Goal: Information Seeking & Learning: Learn about a topic

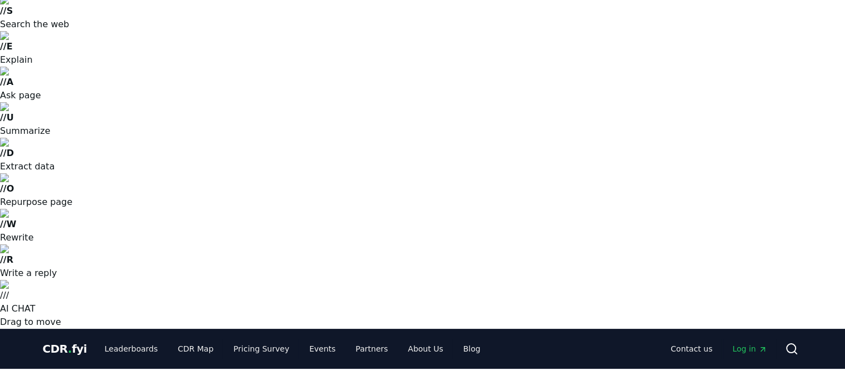
scroll to position [167, 0]
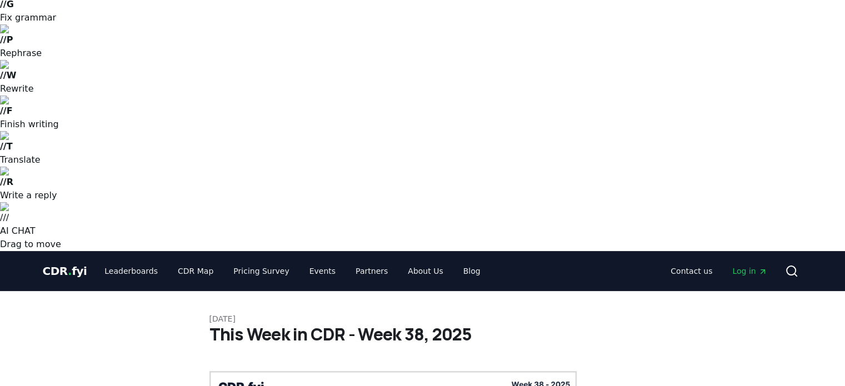
drag, startPoint x: 494, startPoint y: 184, endPoint x: 369, endPoint y: 166, distance: 126.2
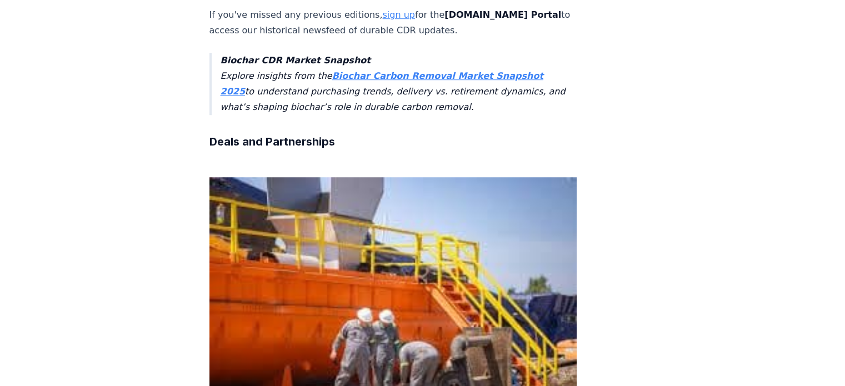
scroll to position [833, 0]
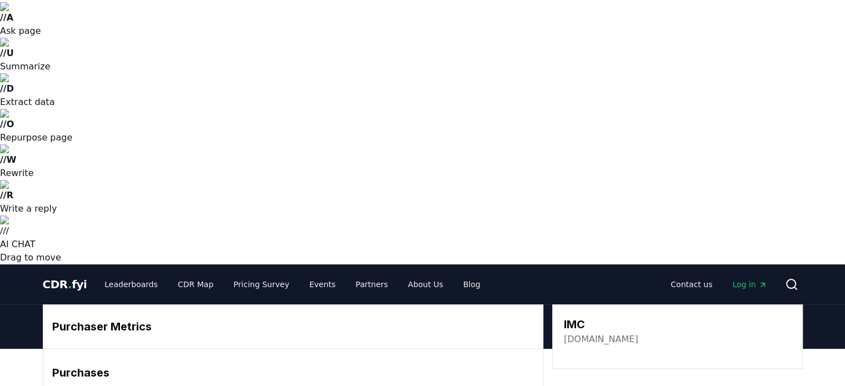
scroll to position [167, 0]
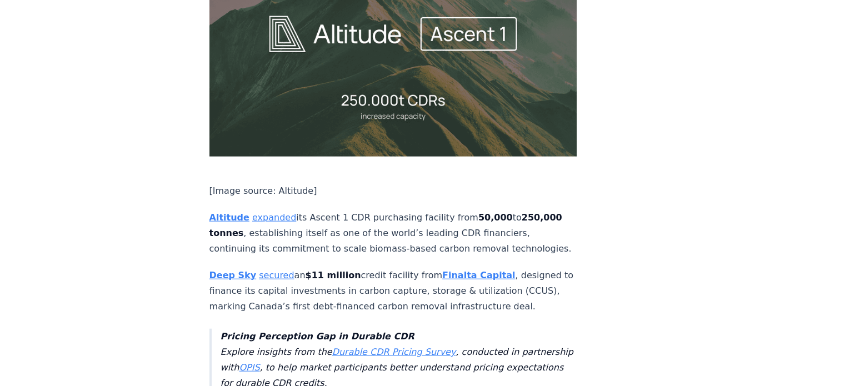
scroll to position [2776, 0]
